Goal: Find specific page/section

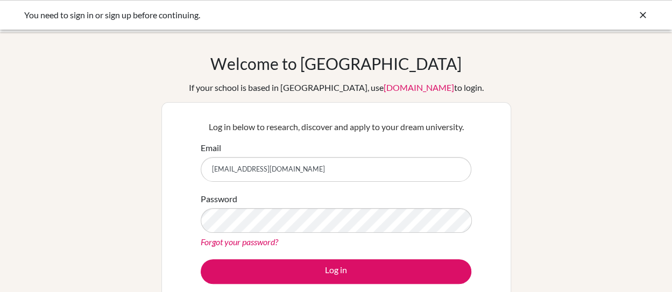
scroll to position [68, 0]
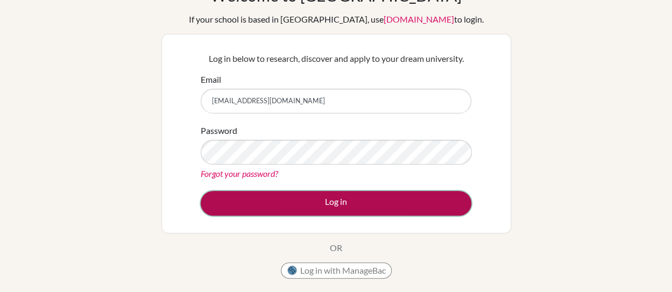
click at [368, 205] on button "Log in" at bounding box center [336, 203] width 271 height 25
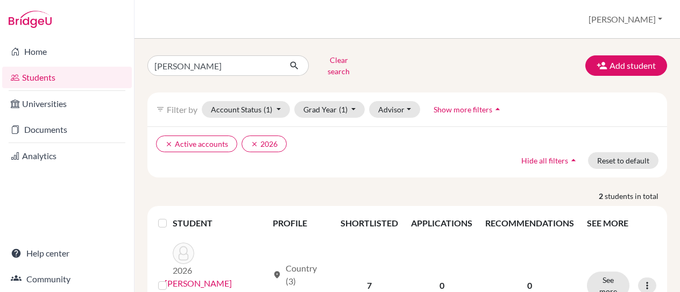
click at [366, 164] on div "clear Active accounts clear 2026 Hide all filters arrow_drop_up Reset to default" at bounding box center [407, 151] width 520 height 51
